Goal: Download file/media

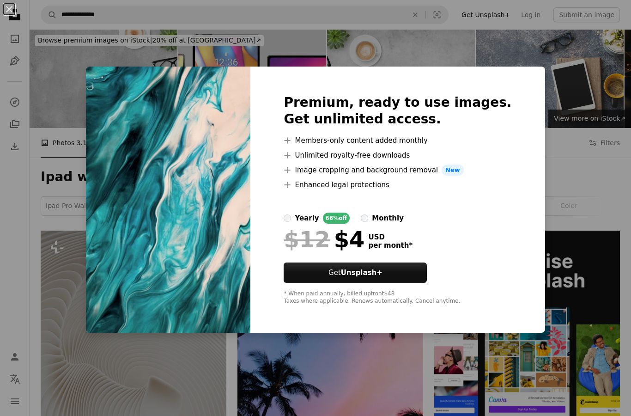
scroll to position [862, 0]
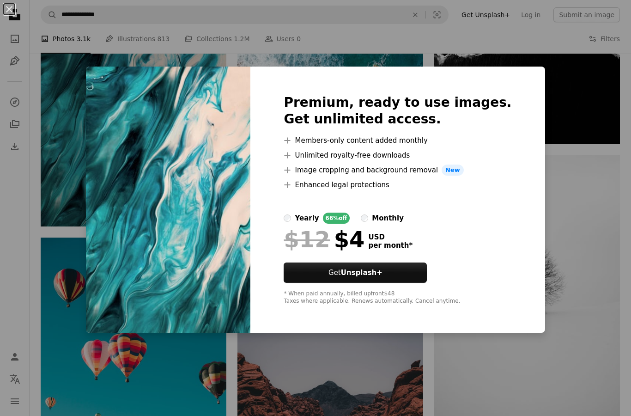
click at [185, 362] on div "An X shape Premium, ready to use images. Get unlimited access. A plus sign Memb…" at bounding box center [315, 208] width 631 height 416
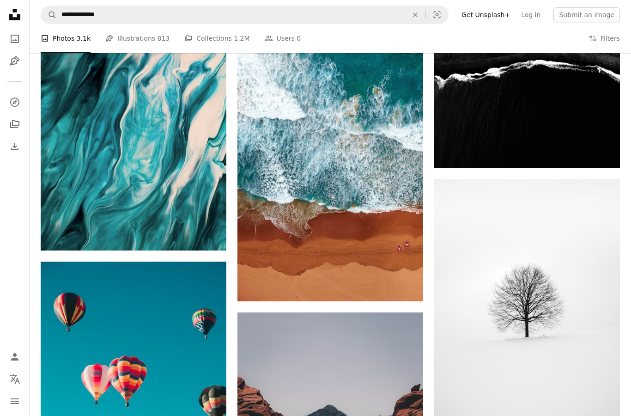
scroll to position [680, 0]
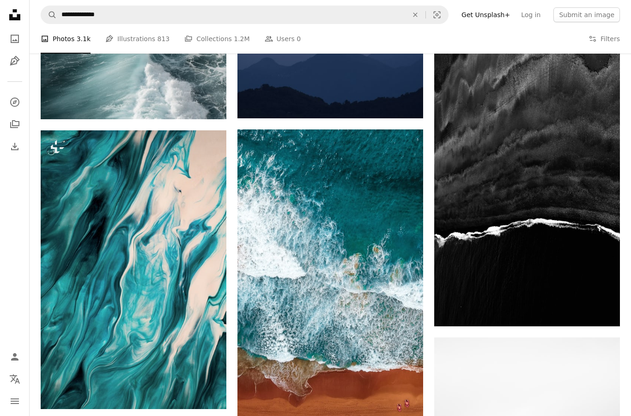
click at [125, 243] on img at bounding box center [134, 269] width 186 height 279
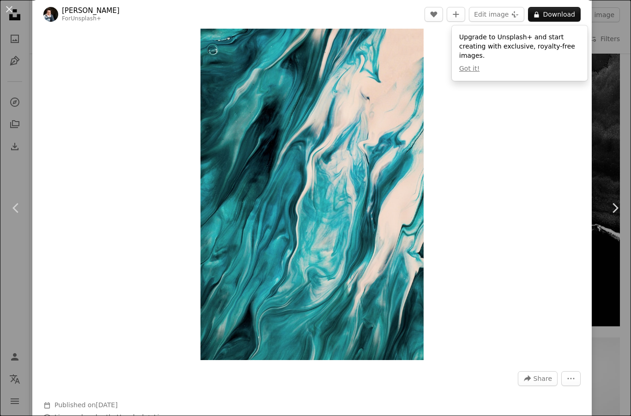
scroll to position [22, 0]
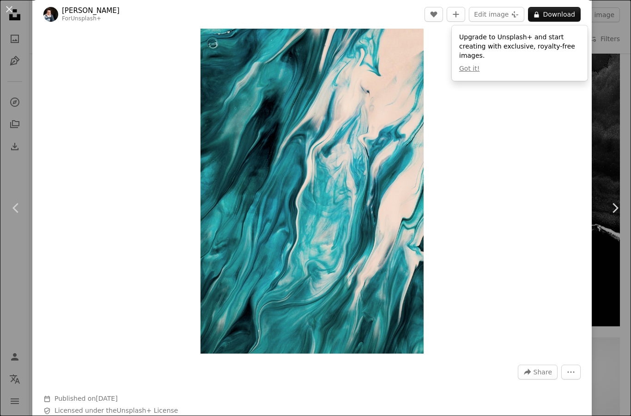
click at [21, 183] on link "Chevron left" at bounding box center [16, 208] width 32 height 89
